Goal: Transaction & Acquisition: Purchase product/service

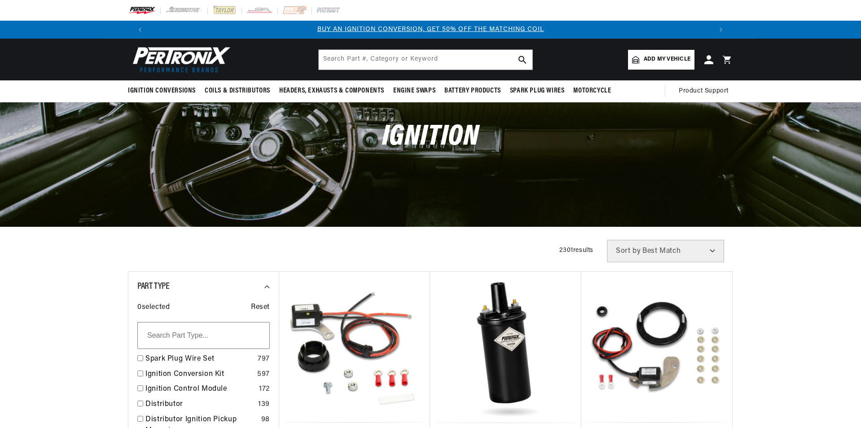
scroll to position [135, 0]
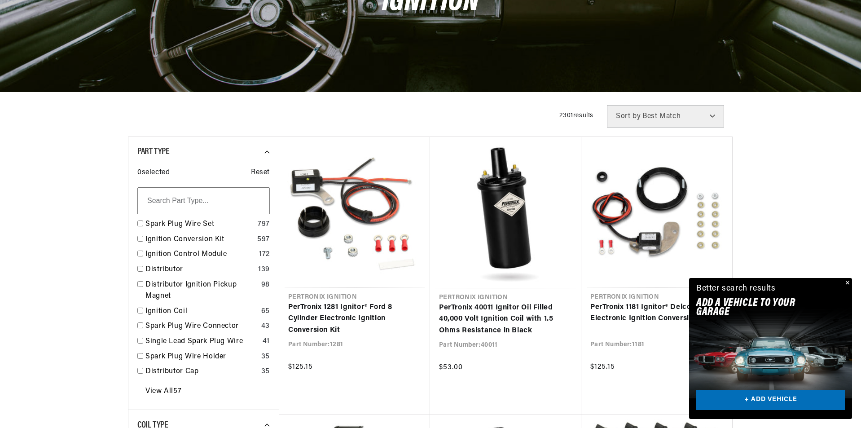
click at [137, 239] on div "Part Type 0 selected Reset Spark Plug Wire Set 797 Ignition Conversion Kit 597 …" at bounding box center [203, 274] width 151 height 274
click at [139, 239] on input "checkbox" at bounding box center [140, 239] width 6 height 6
checkbox input "false"
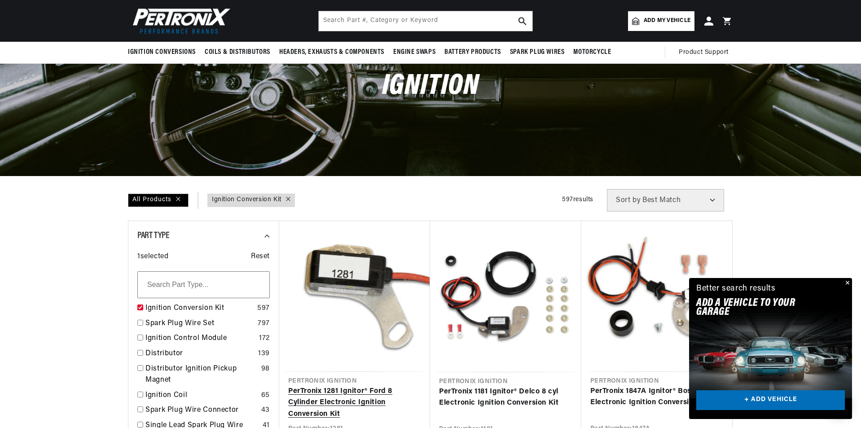
scroll to position [45, 0]
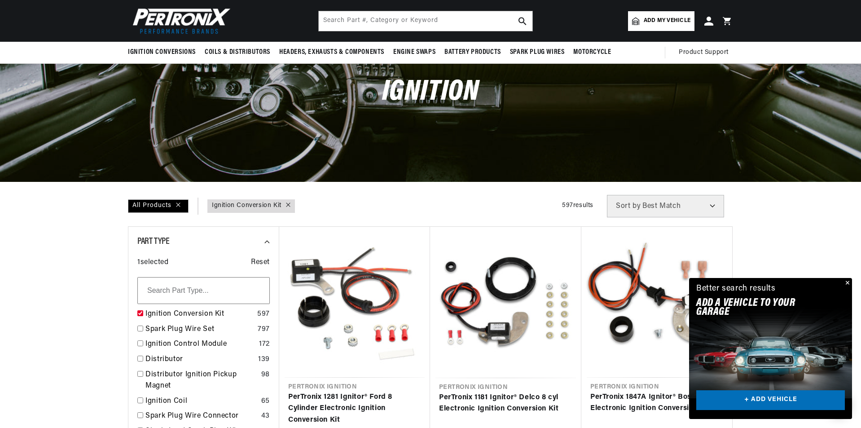
click at [659, 18] on span "Add my vehicle" at bounding box center [667, 21] width 47 height 9
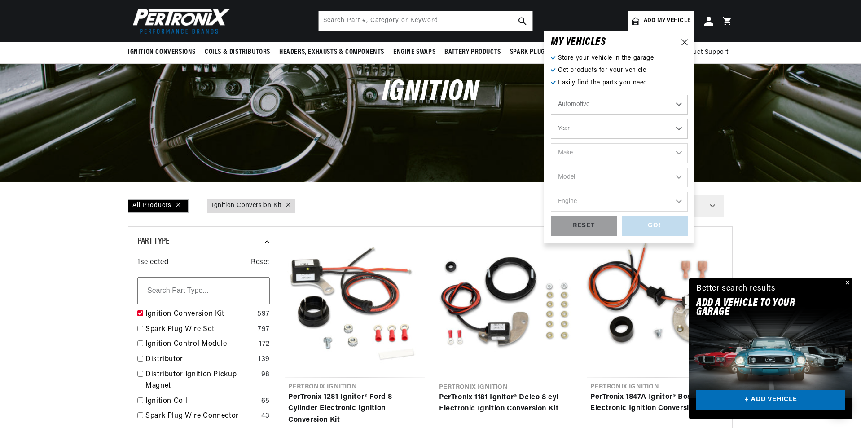
scroll to position [0, 1122]
click at [679, 129] on select "Year 2022 2021 2020 2019 2018 2017 2016 2015 2014 2013 2012 2011 2010 2009 2008…" at bounding box center [619, 129] width 137 height 20
select select "1965"
click at [551, 119] on select "Year 2022 2021 2020 2019 2018 2017 2016 2015 2014 2013 2012 2011 2010 2009 2008…" at bounding box center [619, 129] width 137 height 20
select select "1965"
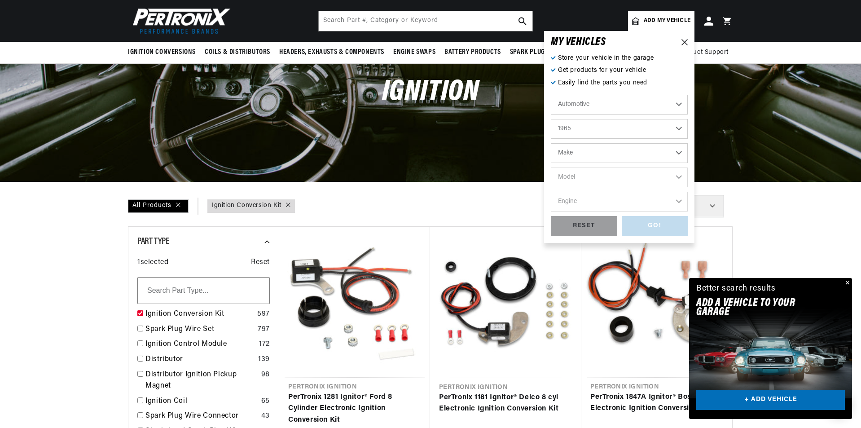
click at [675, 154] on select "Make Alfa Romeo American Motors Aston Martin Austin Austin Healey Avanti Bentle…" at bounding box center [619, 153] width 137 height 20
select select "Chevrolet"
click at [551, 143] on select "Make Alfa Romeo American Motors Aston Martin Austin Austin Healey Avanti Bentle…" at bounding box center [619, 153] width 137 height 20
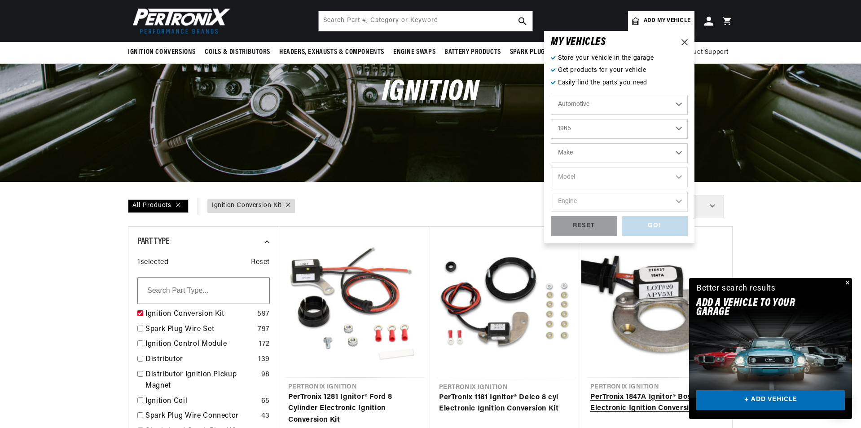
select select "Chevrolet"
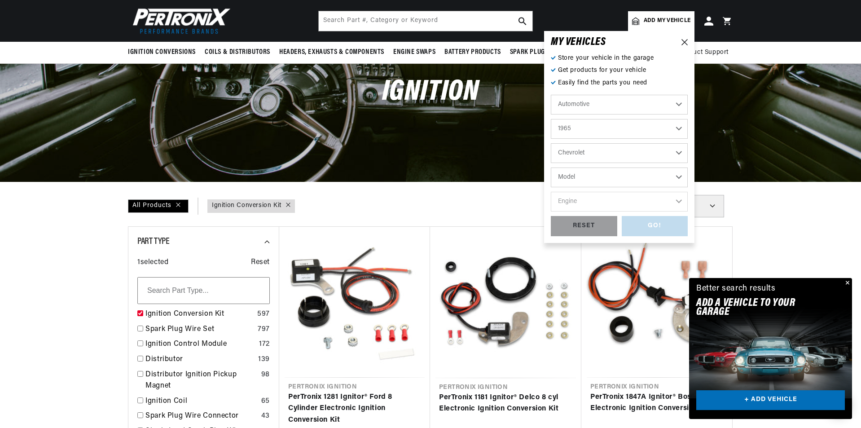
click at [680, 176] on select "Model Bel Air Biscayne C10 Pickup C20 Pickup C30 Pickup C50 C60 C80 Chevelle Ch…" at bounding box center [619, 178] width 137 height 20
select select "Impala"
click at [551, 168] on select "Model Bel Air Biscayne C10 Pickup C20 Pickup C30 Pickup C50 C60 C80 Chevelle Ch…" at bounding box center [619, 178] width 137 height 20
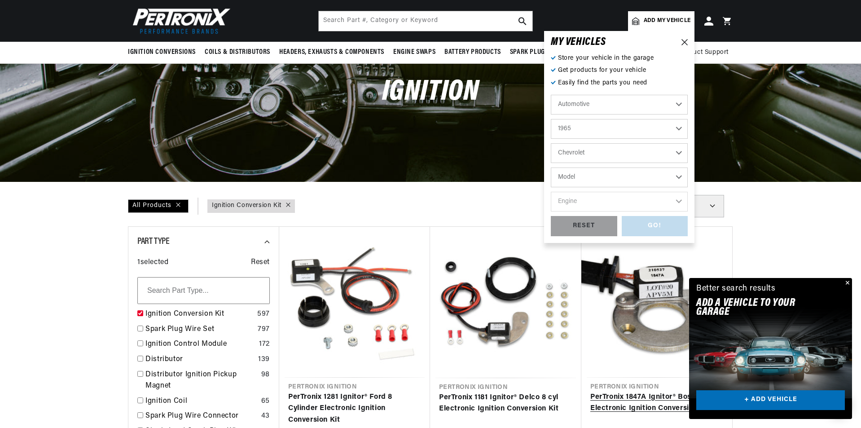
select select "Impala"
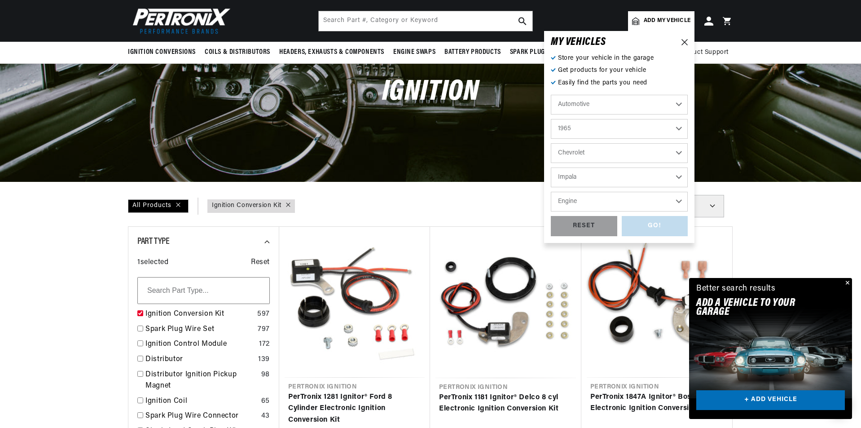
click at [680, 198] on select "Engine 6.6L 7.0L 7.4L 230cid / 3.8L 250cid / 4.1L 283cid / 4.6L 305cid / 5.0L 3…" at bounding box center [619, 202] width 137 height 20
select select "396cid-6.5L"
click at [551, 192] on select "Engine 6.6L 7.0L 7.4L 230cid / 3.8L 250cid / 4.1L 283cid / 4.6L 305cid / 5.0L 3…" at bounding box center [619, 202] width 137 height 20
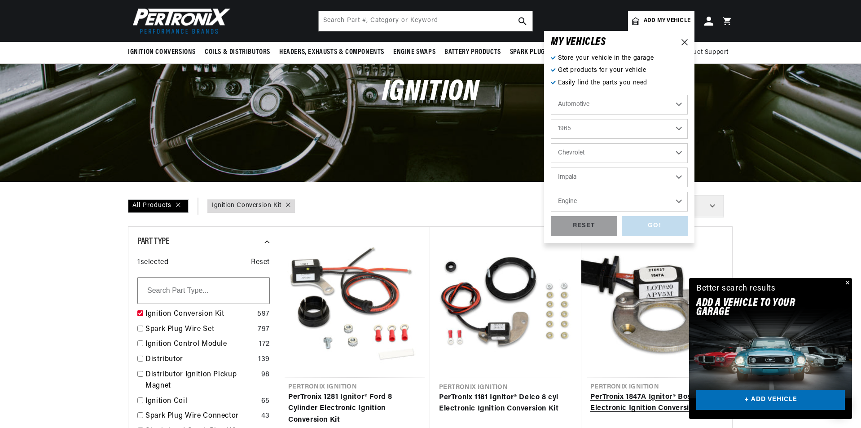
select select "396cid-6.5L"
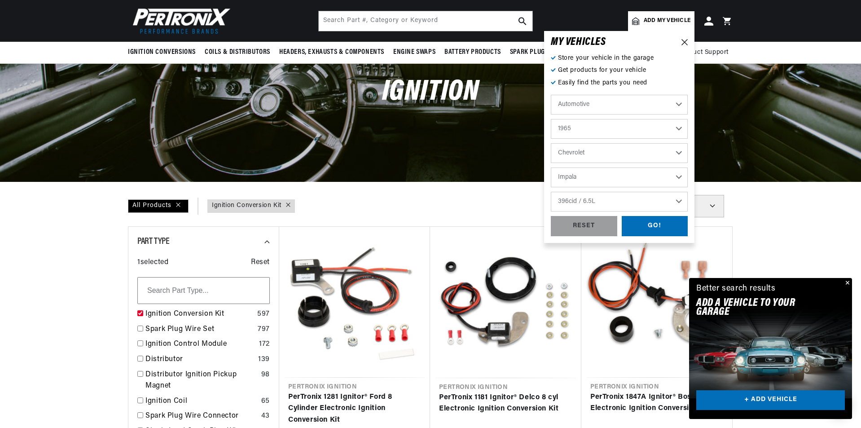
scroll to position [0, 0]
click at [654, 228] on div "GO!" at bounding box center [655, 226] width 66 height 20
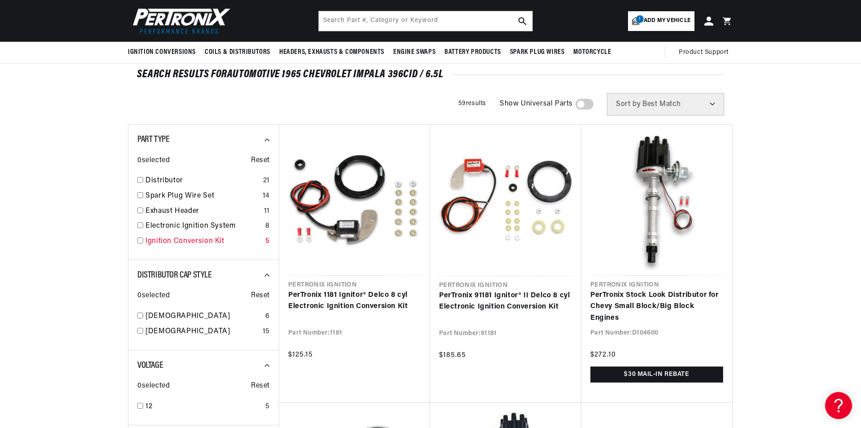
click at [141, 241] on input "checkbox" at bounding box center [140, 241] width 6 height 6
checkbox input "true"
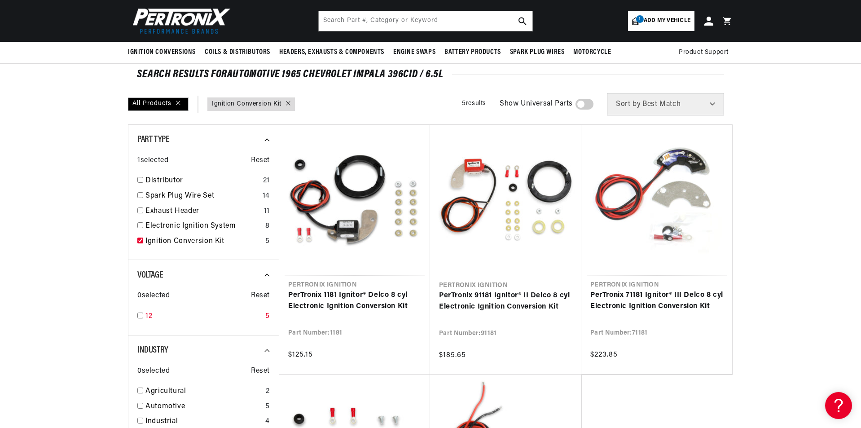
click at [140, 316] on input "checkbox" at bounding box center [140, 316] width 6 height 6
checkbox input "true"
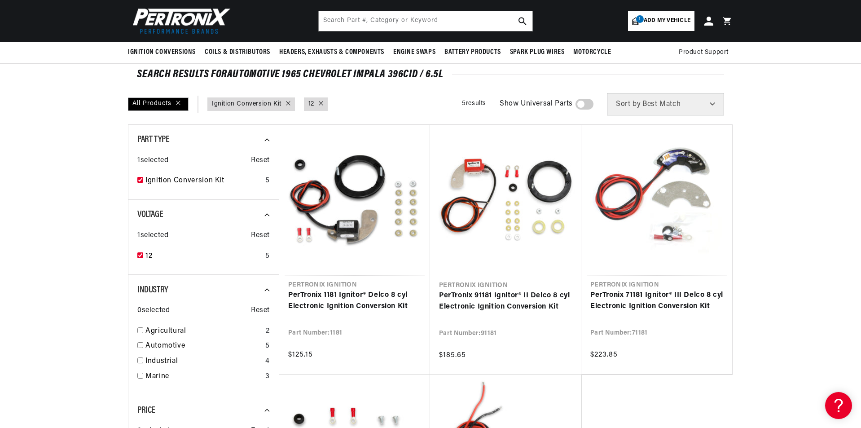
scroll to position [0, 561]
click at [140, 345] on input "checkbox" at bounding box center [140, 345] width 6 height 6
checkbox input "true"
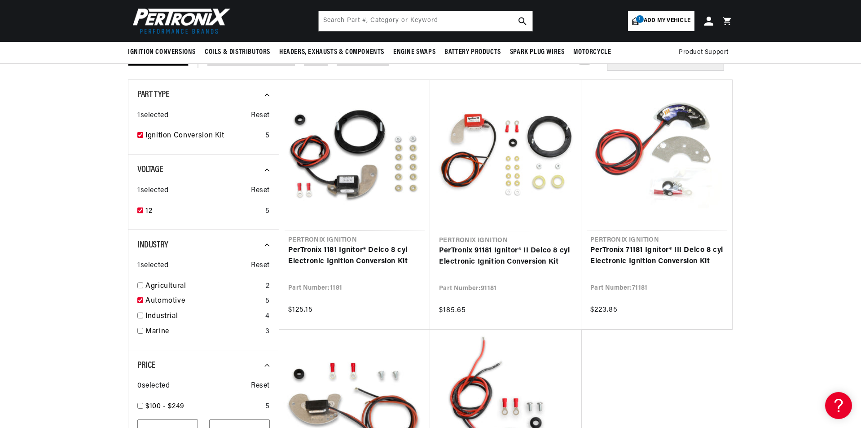
scroll to position [0, 1122]
